Goal: Task Accomplishment & Management: Complete application form

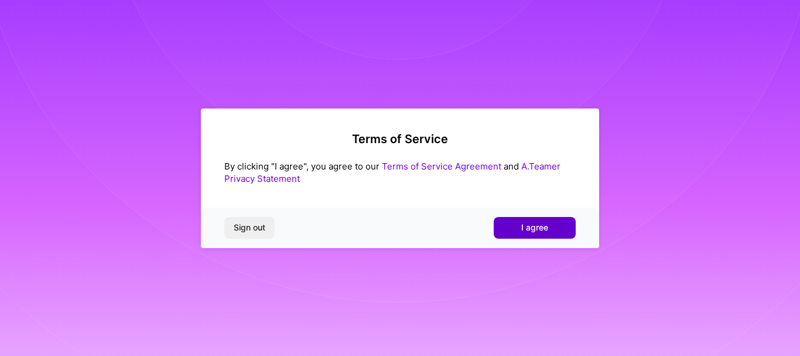
click at [520, 235] on button "I agree" at bounding box center [535, 227] width 82 height 21
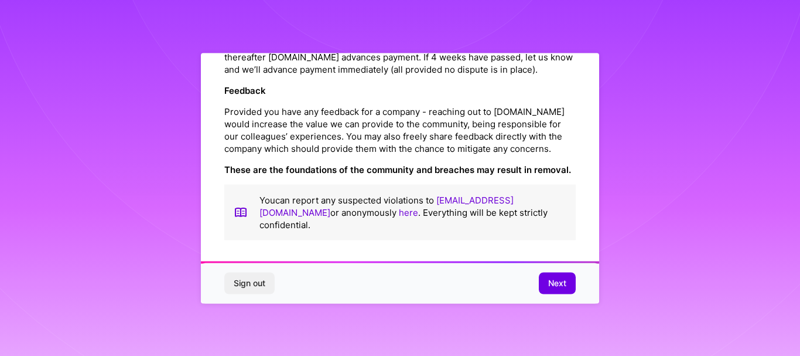
scroll to position [1411, 0]
click at [550, 281] on span "Next" at bounding box center [557, 283] width 18 height 12
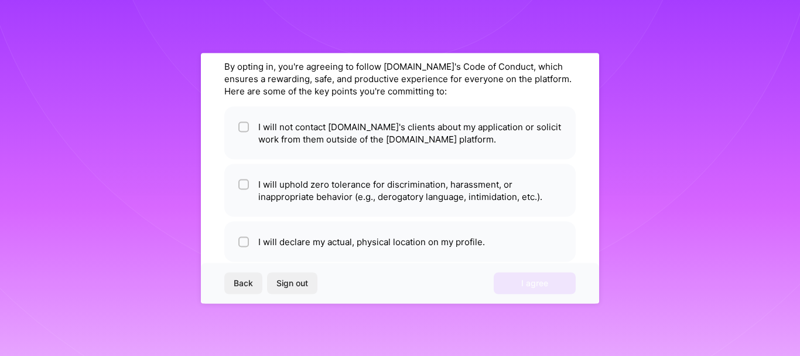
scroll to position [47, 0]
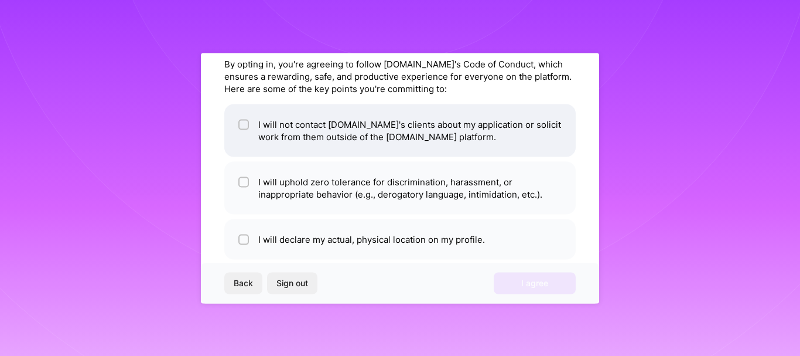
click at [333, 136] on li "I will not contact [DOMAIN_NAME]'s clients about my application or solicit work…" at bounding box center [399, 130] width 351 height 53
checkbox input "true"
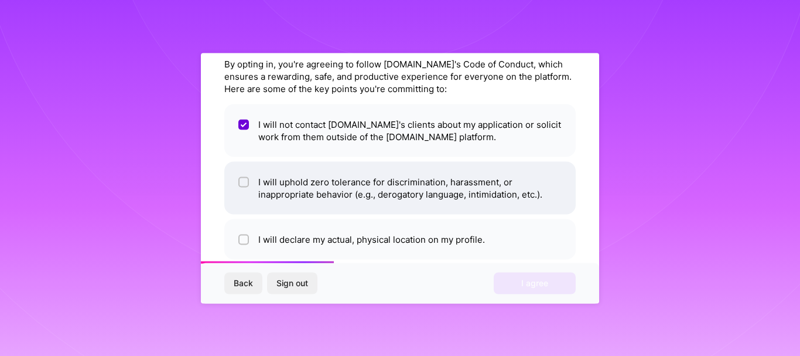
click at [326, 202] on li "I will uphold zero tolerance for discrimination, harassment, or inappropriate b…" at bounding box center [399, 187] width 351 height 53
checkbox input "true"
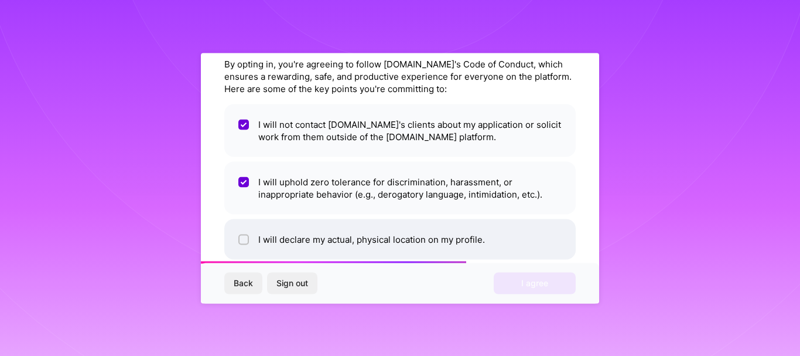
click at [330, 244] on li "I will declare my actual, physical location on my profile." at bounding box center [399, 238] width 351 height 40
checkbox input "true"
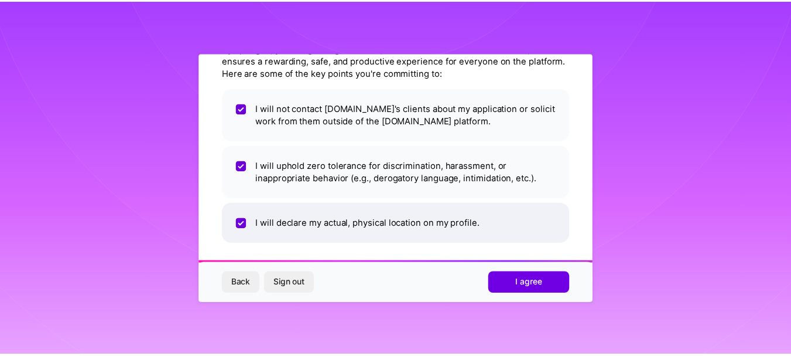
scroll to position [66, 0]
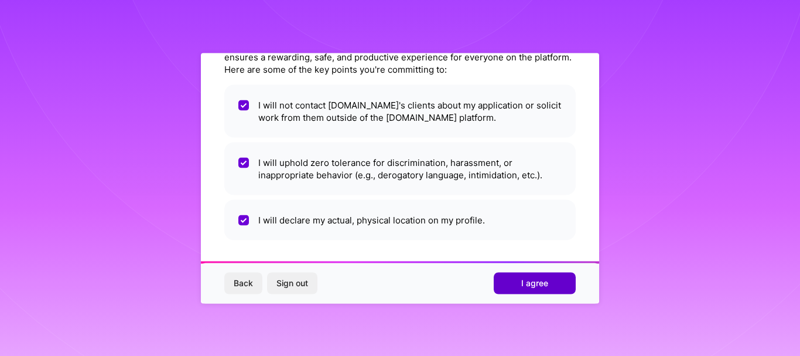
click at [553, 289] on button "I agree" at bounding box center [535, 282] width 82 height 21
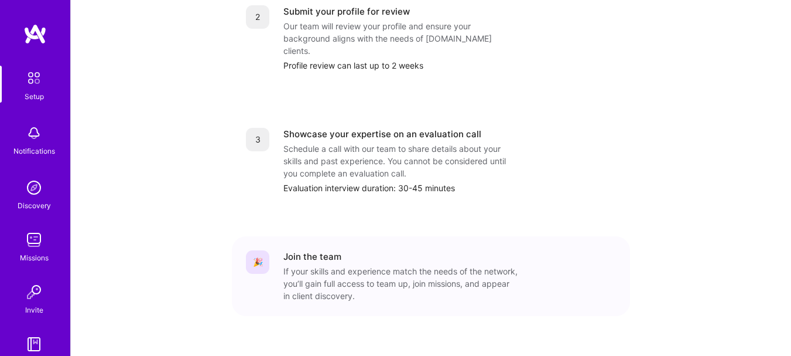
scroll to position [535, 0]
click at [40, 192] on img at bounding box center [33, 187] width 23 height 23
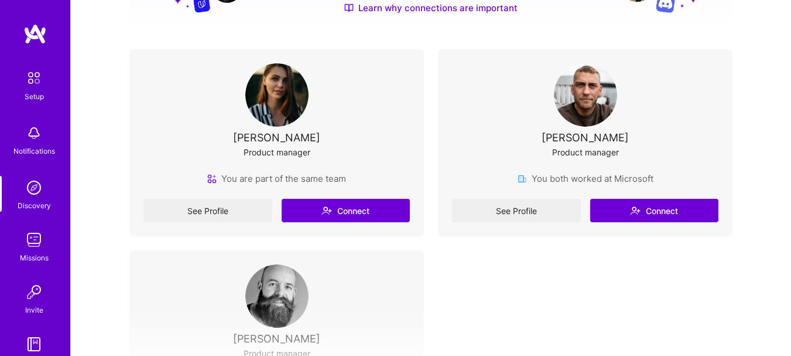
scroll to position [189, 0]
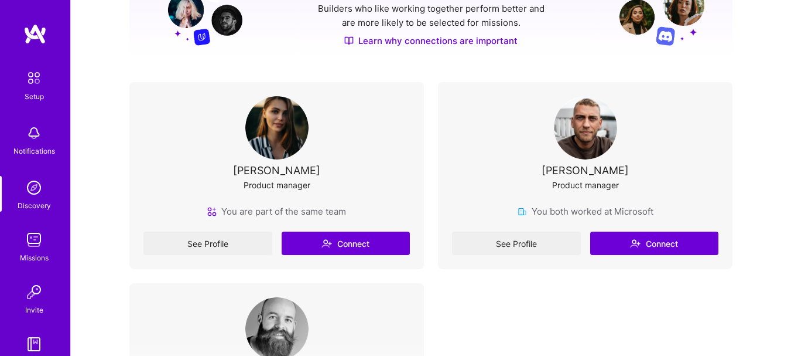
click at [28, 247] on img at bounding box center [33, 239] width 23 height 23
